Goal: Information Seeking & Learning: Learn about a topic

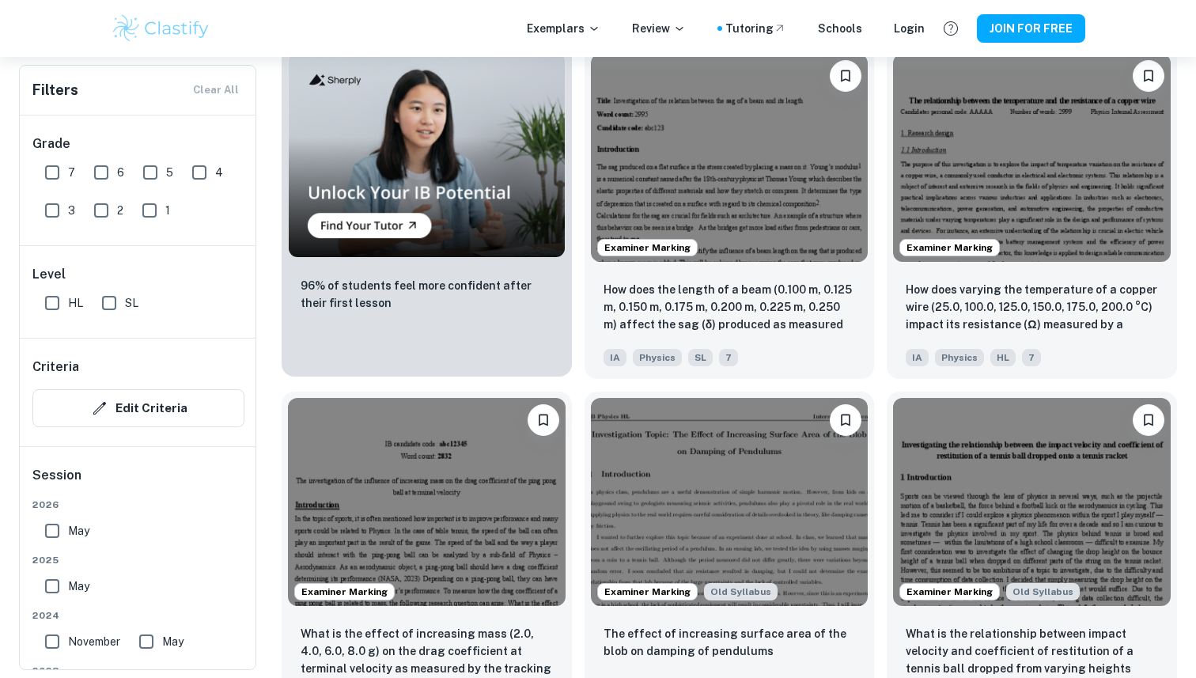
scroll to position [1413, 0]
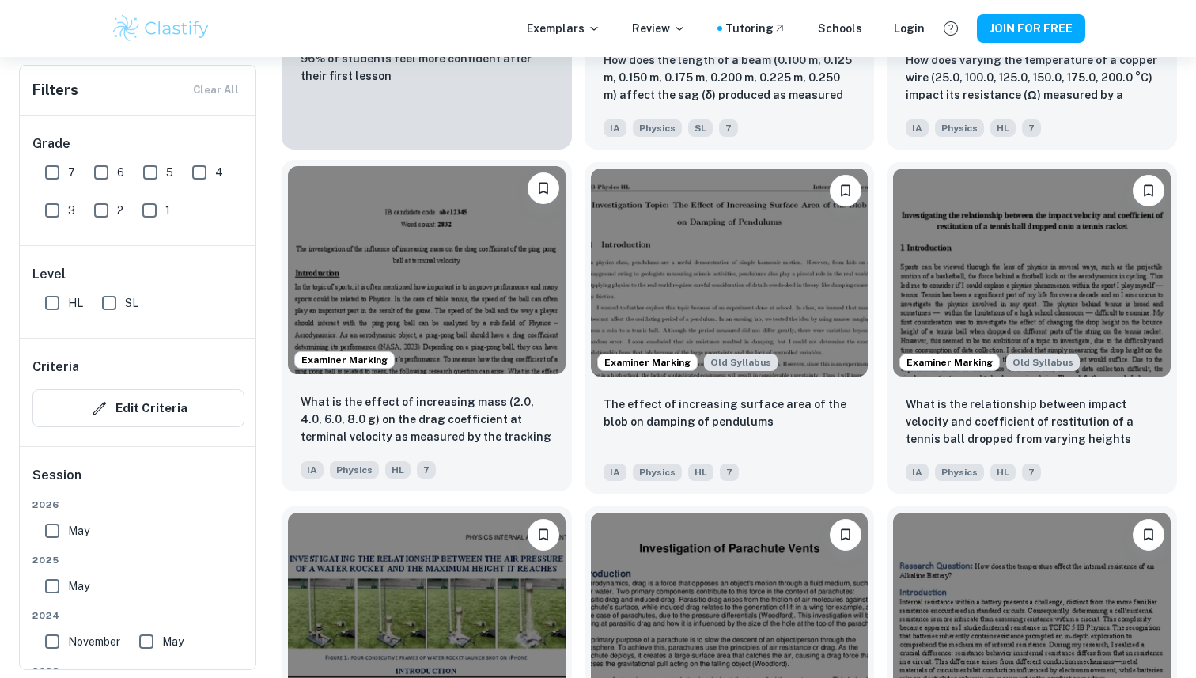
click at [452, 240] on img at bounding box center [427, 270] width 278 height 208
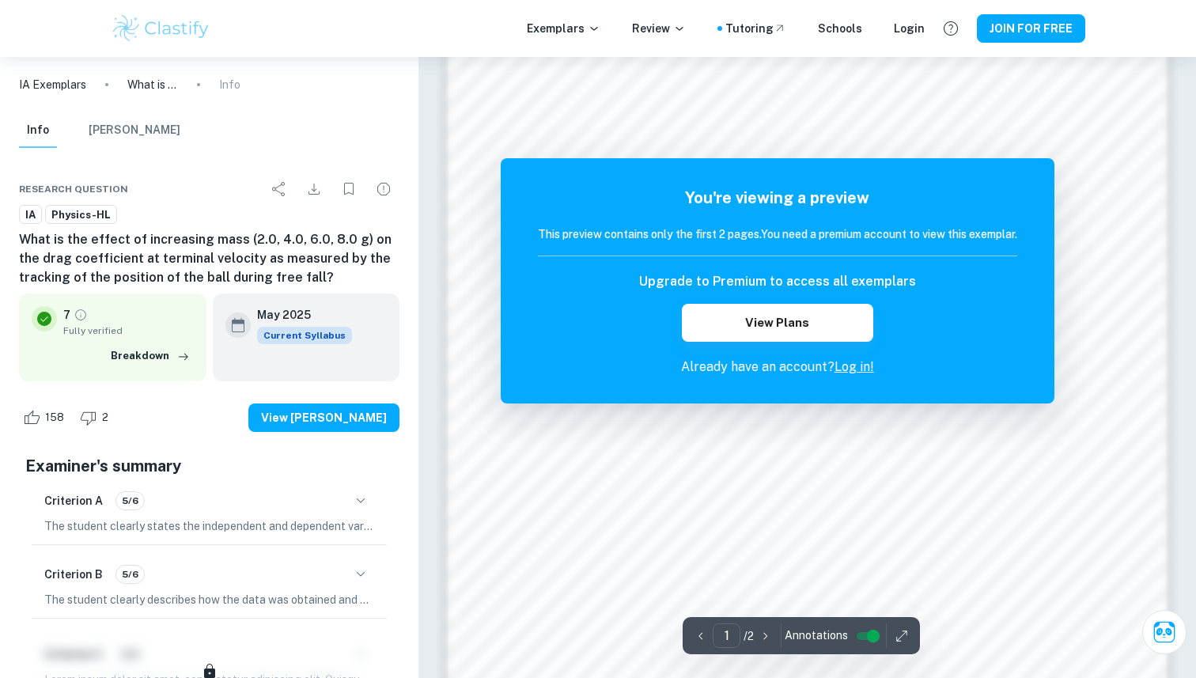
scroll to position [1542, 0]
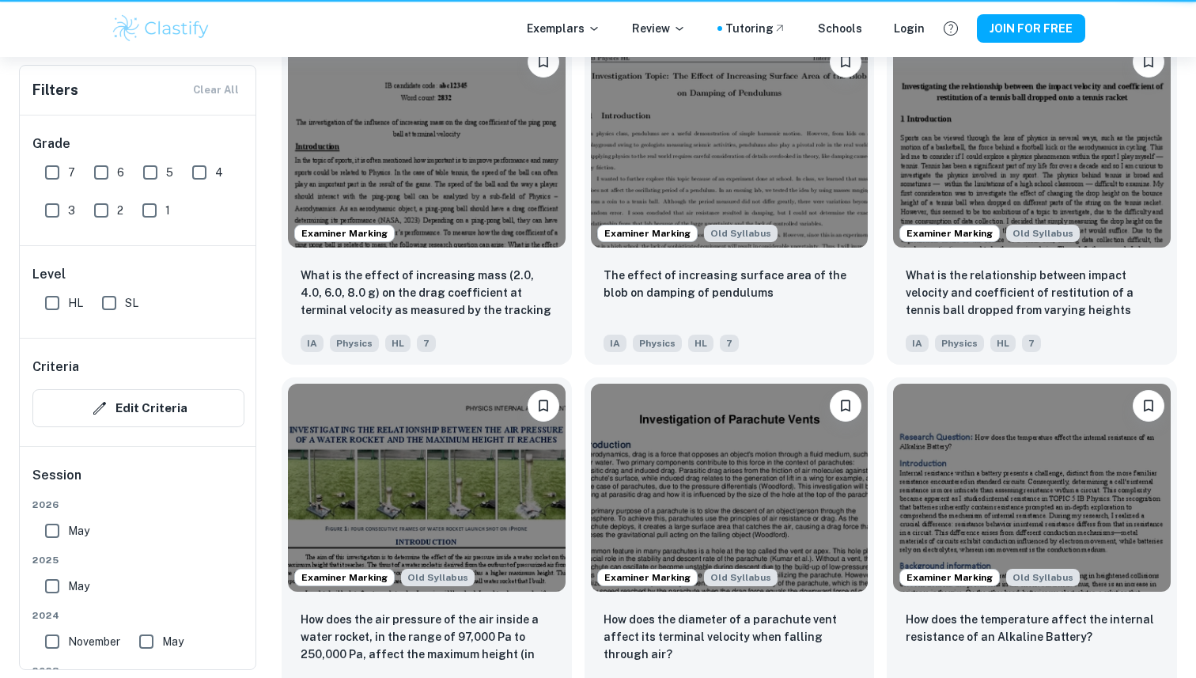
scroll to position [1413, 0]
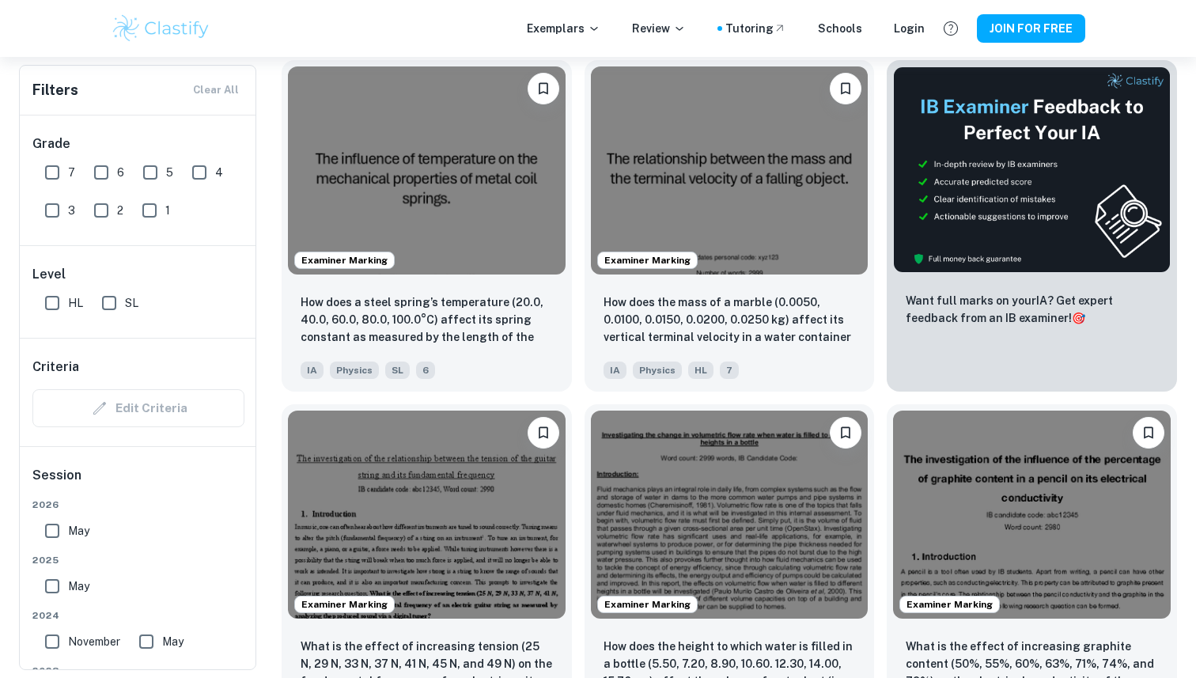
scroll to position [0, 1060]
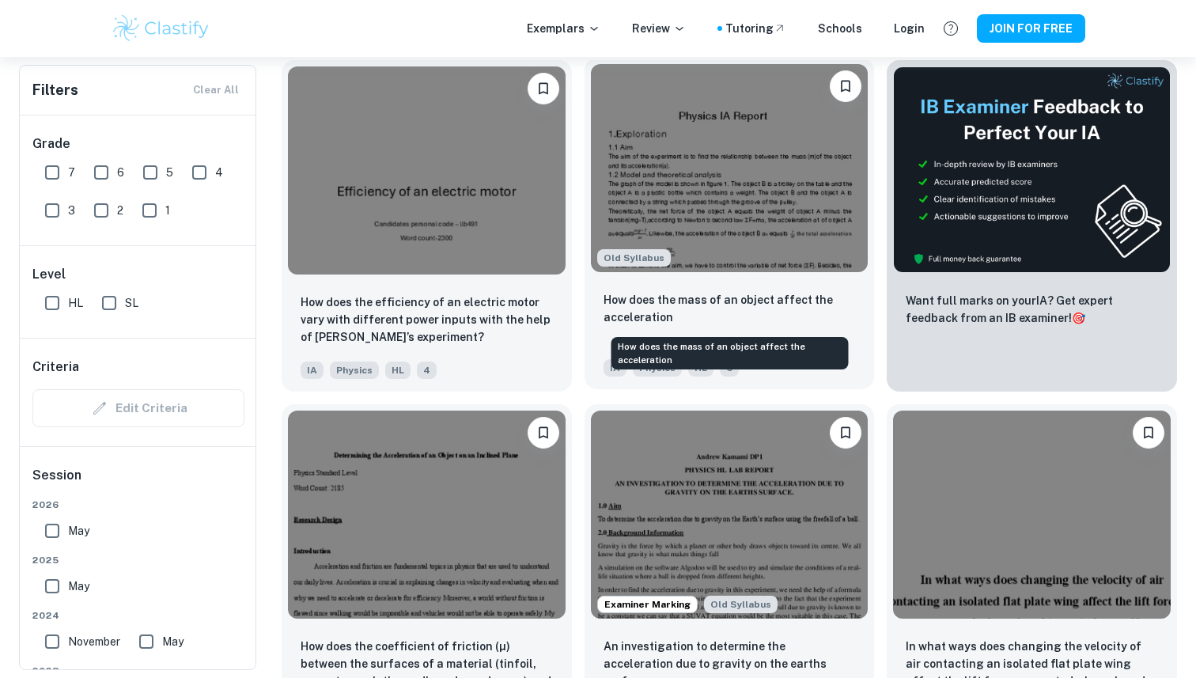
click at [702, 297] on p "How does the mass of an object affect the acceleration" at bounding box center [730, 308] width 252 height 35
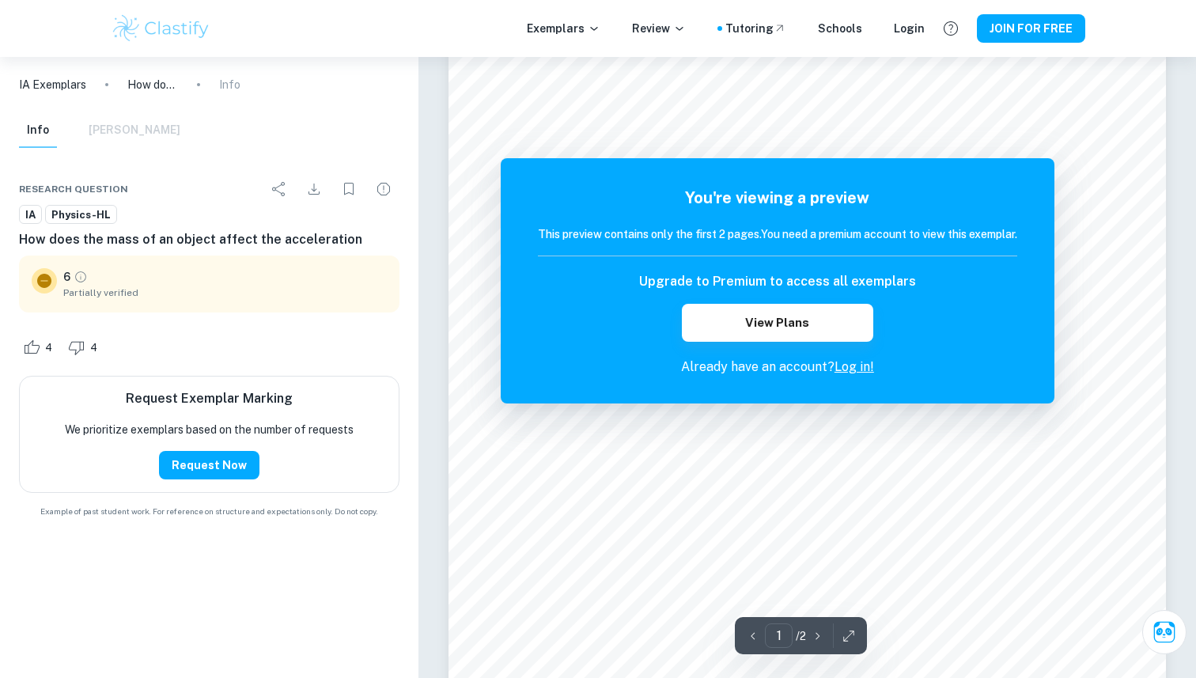
scroll to position [150, 0]
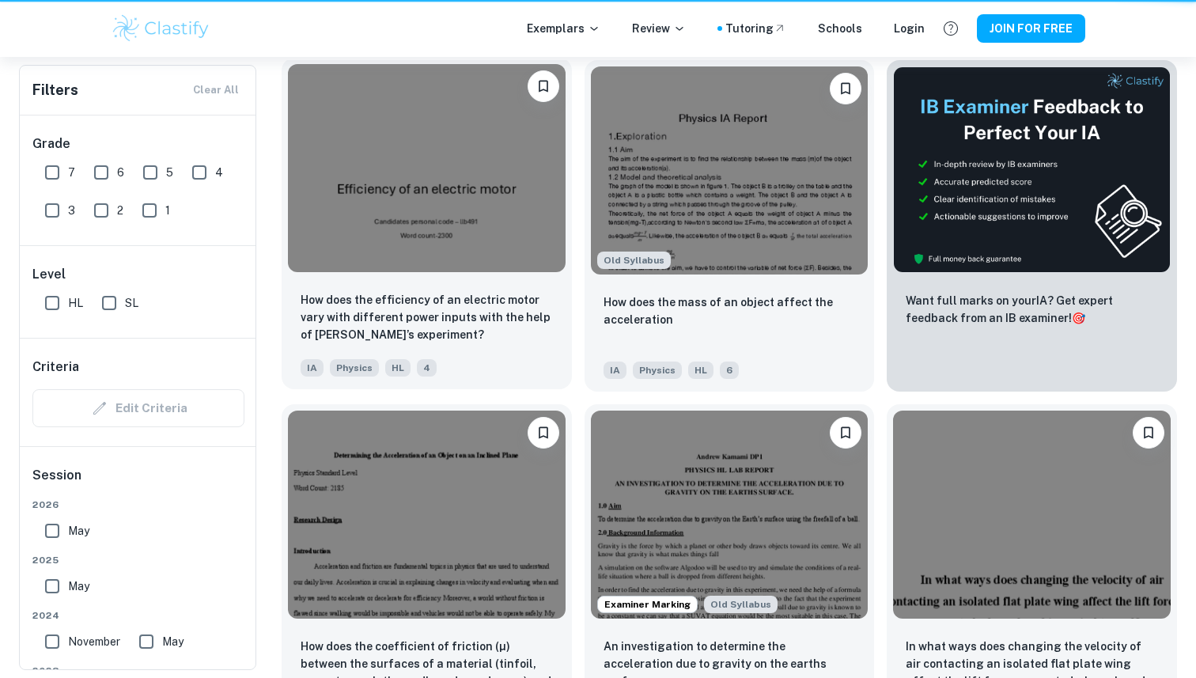
scroll to position [0, 1060]
